Goal: Complete application form: Complete application form

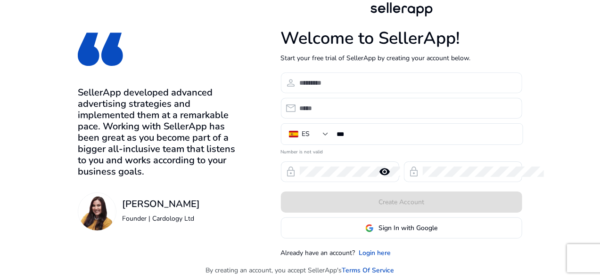
click at [368, 76] on div at bounding box center [407, 83] width 215 height 21
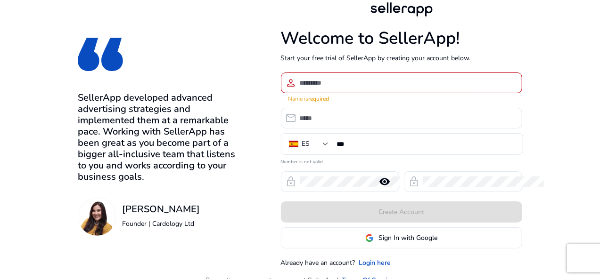
click at [351, 77] on div at bounding box center [407, 83] width 215 height 21
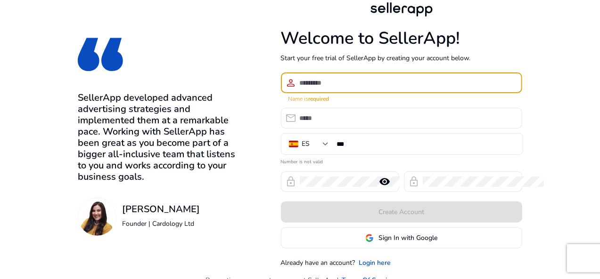
click at [337, 87] on input at bounding box center [407, 83] width 215 height 10
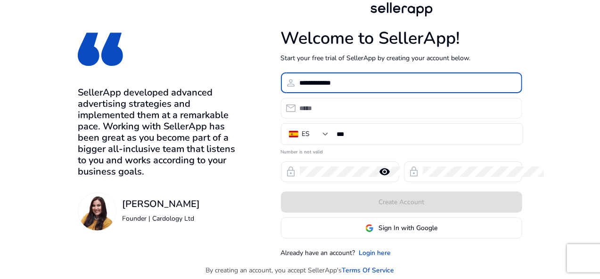
type input "**********"
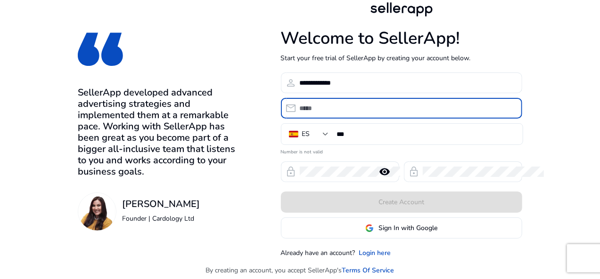
click at [333, 103] on input "email" at bounding box center [407, 108] width 215 height 10
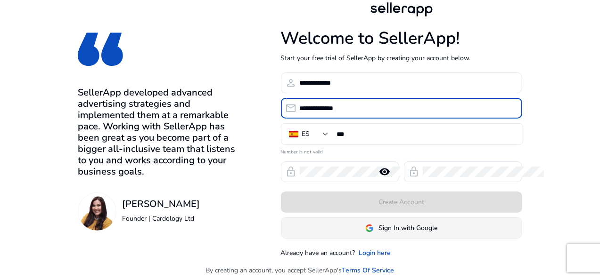
type input "**********"
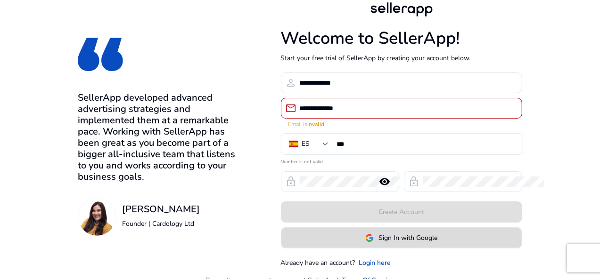
click at [365, 227] on span at bounding box center [401, 238] width 240 height 23
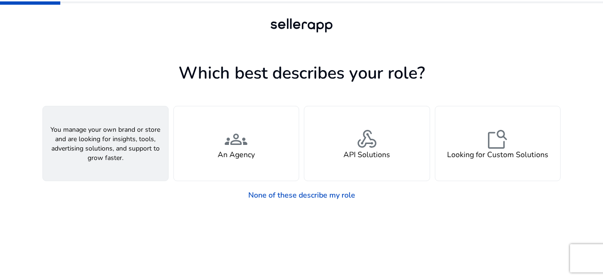
click at [109, 141] on span "person" at bounding box center [105, 139] width 23 height 23
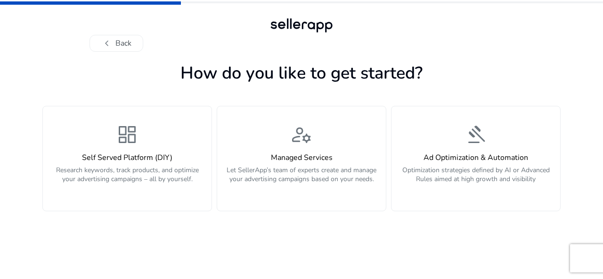
click at [109, 141] on div "dashboard Self Served Platform (DIY) Research keywords, track products, and opt…" at bounding box center [127, 158] width 157 height 71
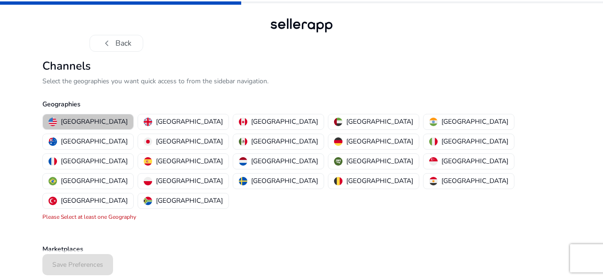
click at [93, 118] on p "[GEOGRAPHIC_DATA]" at bounding box center [94, 122] width 67 height 10
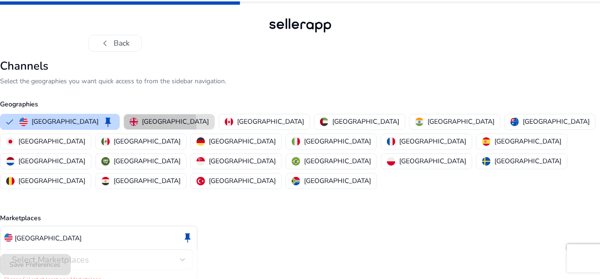
click at [160, 125] on p "[GEOGRAPHIC_DATA]" at bounding box center [175, 122] width 67 height 10
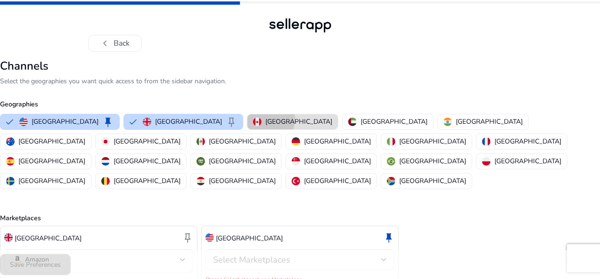
click at [257, 119] on div "[GEOGRAPHIC_DATA]" at bounding box center [292, 122] width 79 height 10
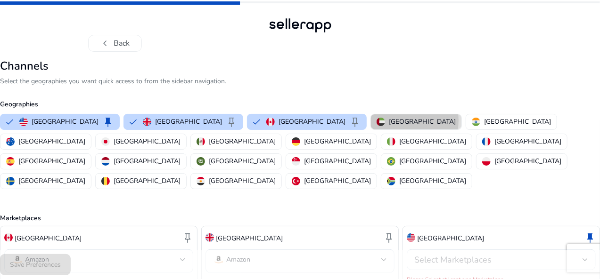
click at [376, 120] on img "button" at bounding box center [380, 122] width 8 height 8
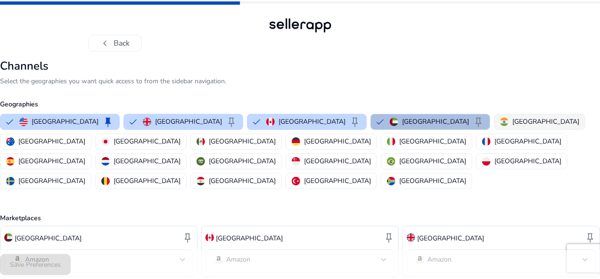
click at [494, 116] on button "[GEOGRAPHIC_DATA]" at bounding box center [539, 121] width 90 height 15
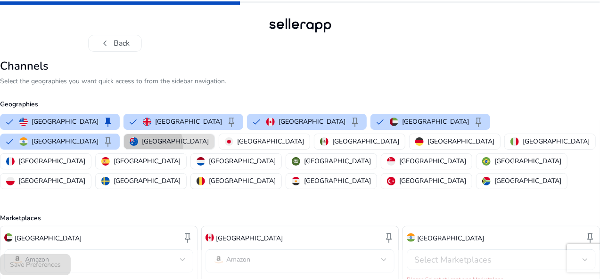
click at [142, 145] on p "[GEOGRAPHIC_DATA]" at bounding box center [175, 142] width 67 height 10
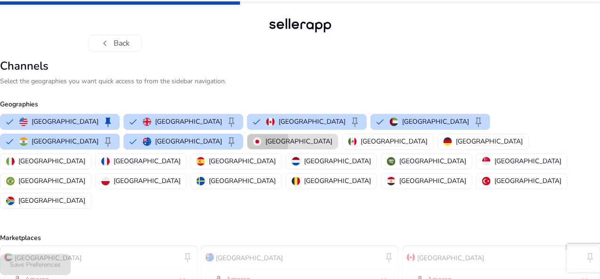
click at [247, 142] on button "[GEOGRAPHIC_DATA]" at bounding box center [292, 141] width 90 height 15
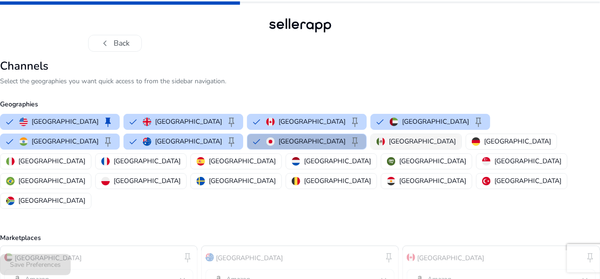
click at [389, 139] on p "[GEOGRAPHIC_DATA]" at bounding box center [422, 142] width 67 height 10
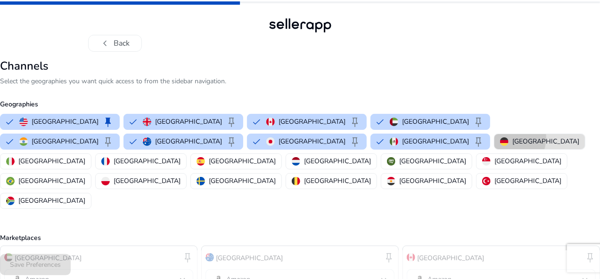
click at [500, 138] on img "button" at bounding box center [504, 142] width 8 height 8
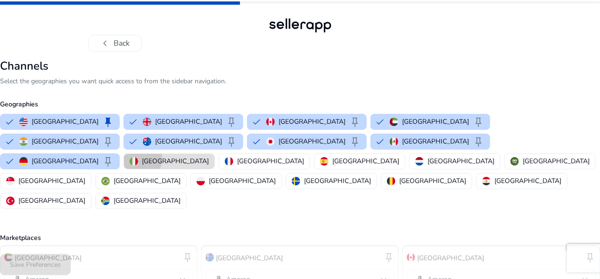
click at [138, 157] on img "button" at bounding box center [134, 161] width 8 height 8
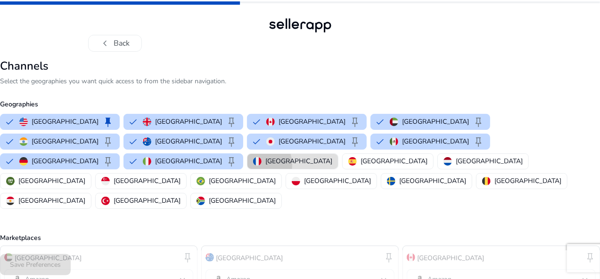
click at [261, 157] on img "button" at bounding box center [257, 161] width 8 height 8
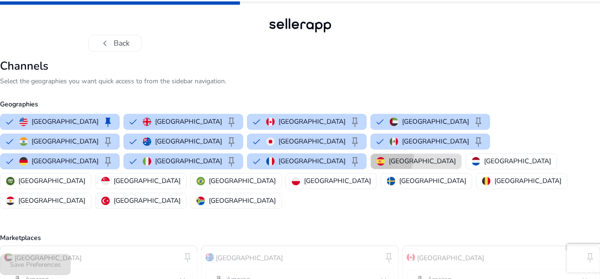
click at [455, 156] on div "[GEOGRAPHIC_DATA]" at bounding box center [415, 161] width 79 height 10
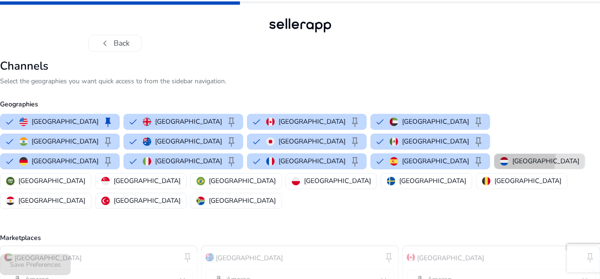
click at [512, 158] on p "[GEOGRAPHIC_DATA]" at bounding box center [545, 161] width 67 height 10
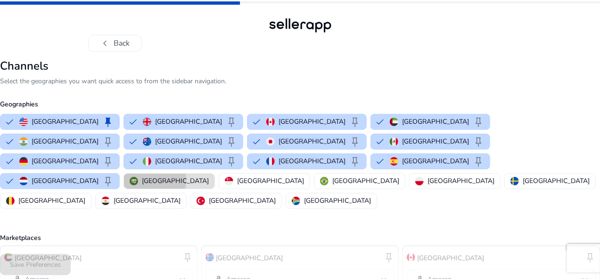
click at [209, 176] on p "[GEOGRAPHIC_DATA]" at bounding box center [175, 181] width 67 height 10
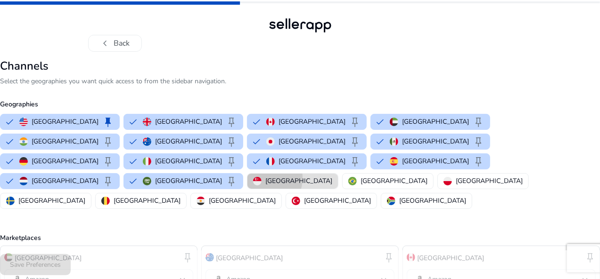
click at [261, 177] on img "button" at bounding box center [257, 181] width 8 height 8
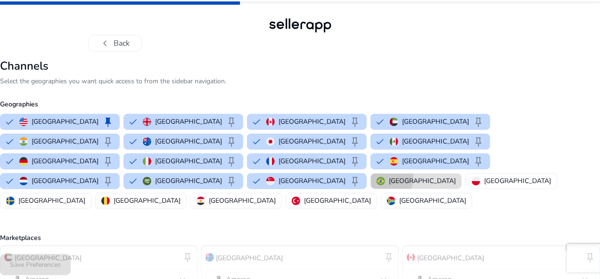
click at [385, 177] on img "button" at bounding box center [380, 181] width 8 height 8
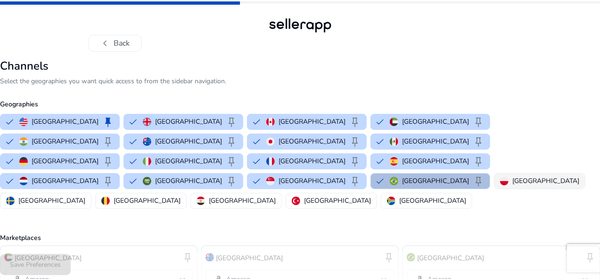
click at [500, 177] on img "button" at bounding box center [504, 181] width 8 height 8
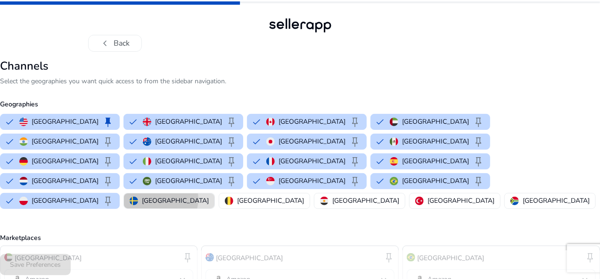
click at [142, 196] on p "[GEOGRAPHIC_DATA]" at bounding box center [175, 201] width 67 height 10
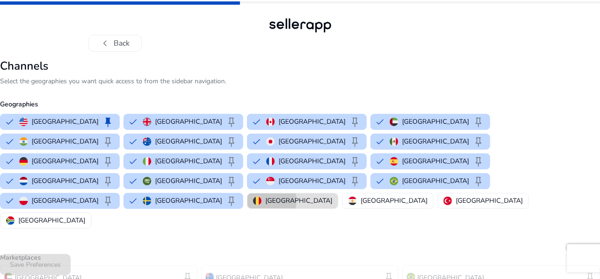
click at [253, 197] on img "button" at bounding box center [257, 201] width 8 height 8
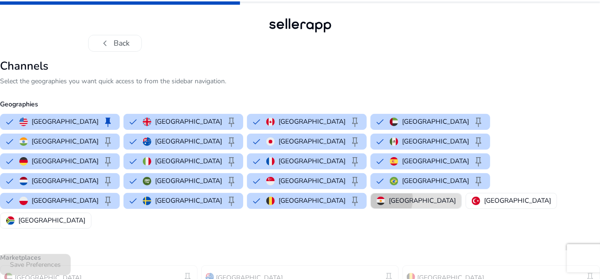
click at [376, 197] on img "button" at bounding box center [380, 201] width 8 height 8
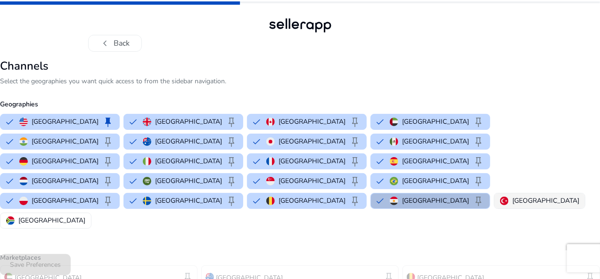
click at [500, 197] on img "button" at bounding box center [504, 201] width 8 height 8
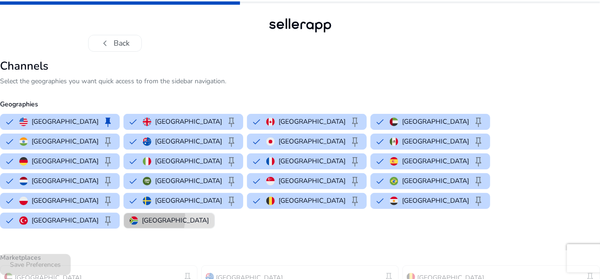
click at [214, 213] on button "[GEOGRAPHIC_DATA]" at bounding box center [169, 220] width 90 height 15
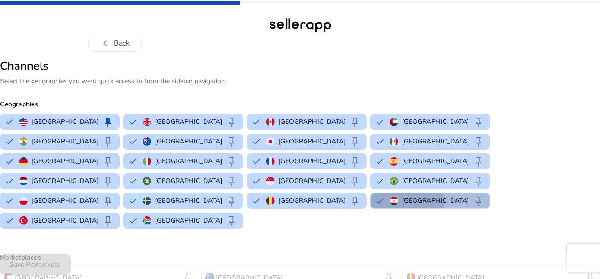
click at [402, 196] on p "[GEOGRAPHIC_DATA]" at bounding box center [435, 201] width 67 height 10
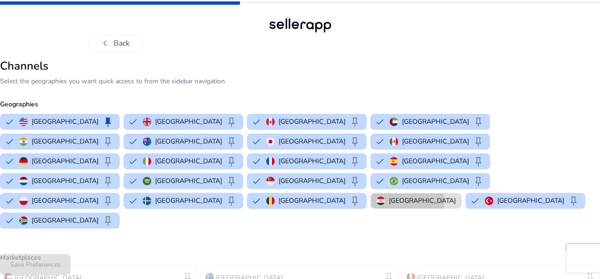
click at [371, 194] on button "[GEOGRAPHIC_DATA]" at bounding box center [416, 201] width 90 height 15
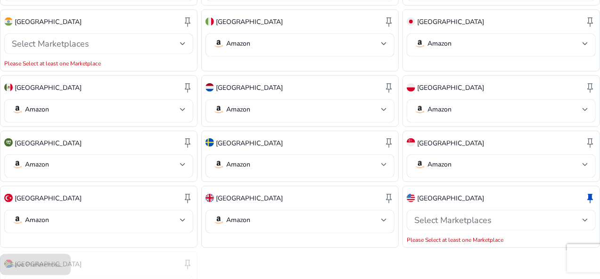
scroll to position [439, 0]
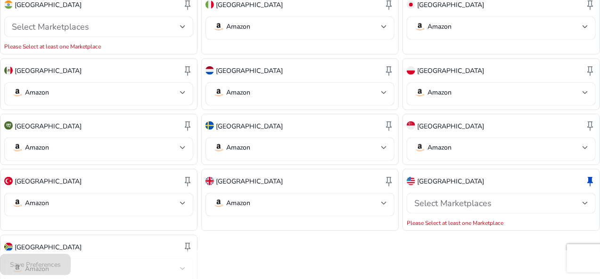
click at [91, 259] on div "Save Preferences" at bounding box center [300, 265] width 600 height 29
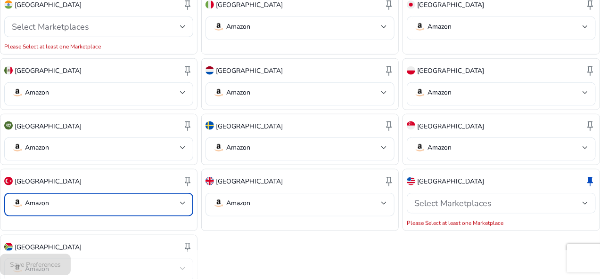
click at [186, 198] on div at bounding box center [183, 203] width 6 height 11
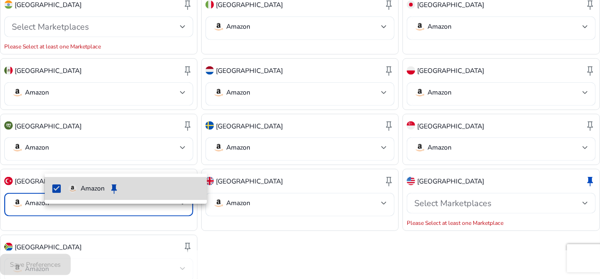
click at [97, 191] on p "Amazon" at bounding box center [93, 189] width 24 height 10
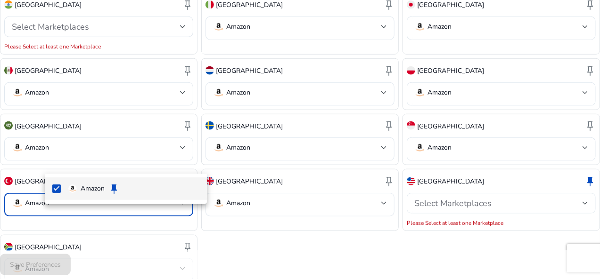
click at [249, 222] on div at bounding box center [300, 139] width 600 height 279
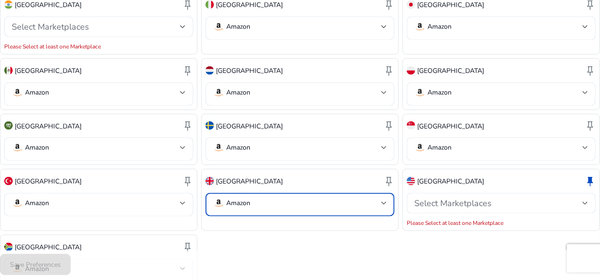
click at [381, 198] on div at bounding box center [384, 203] width 6 height 11
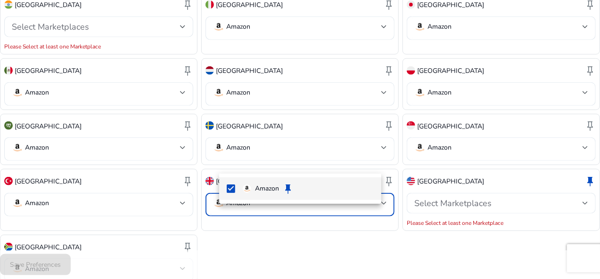
click at [373, 163] on div at bounding box center [300, 139] width 600 height 279
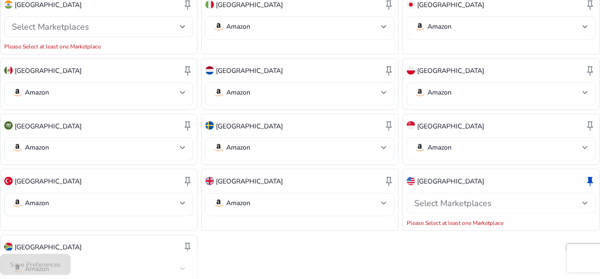
click at [447, 193] on div "Select Marketplaces" at bounding box center [501, 203] width 174 height 21
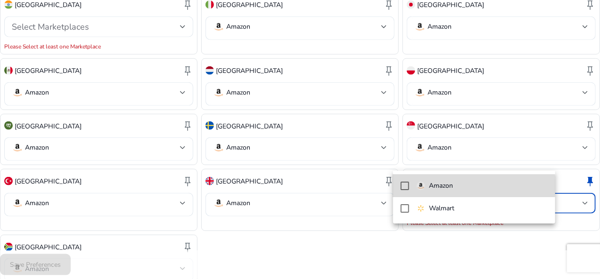
click at [444, 186] on p "Amazon" at bounding box center [441, 186] width 24 height 10
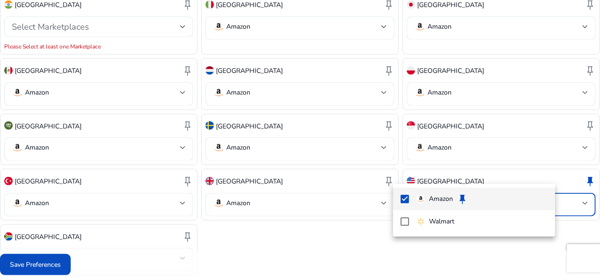
scroll to position [429, 0]
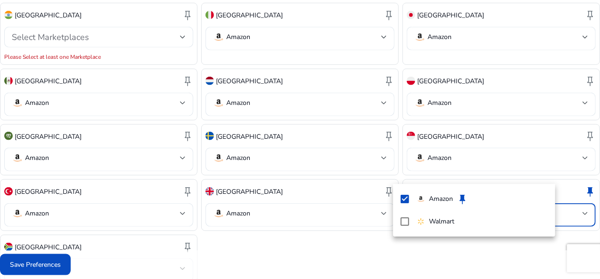
click at [94, 264] on div at bounding box center [300, 139] width 600 height 279
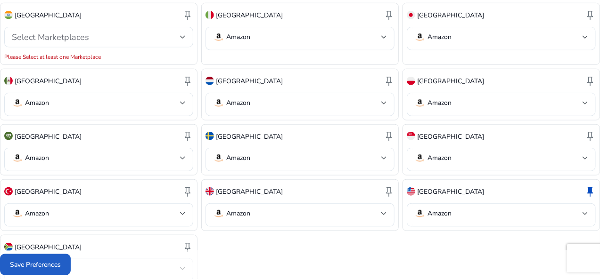
click at [61, 264] on span "Save Preferences" at bounding box center [35, 265] width 51 height 10
